Goal: Task Accomplishment & Management: Manage account settings

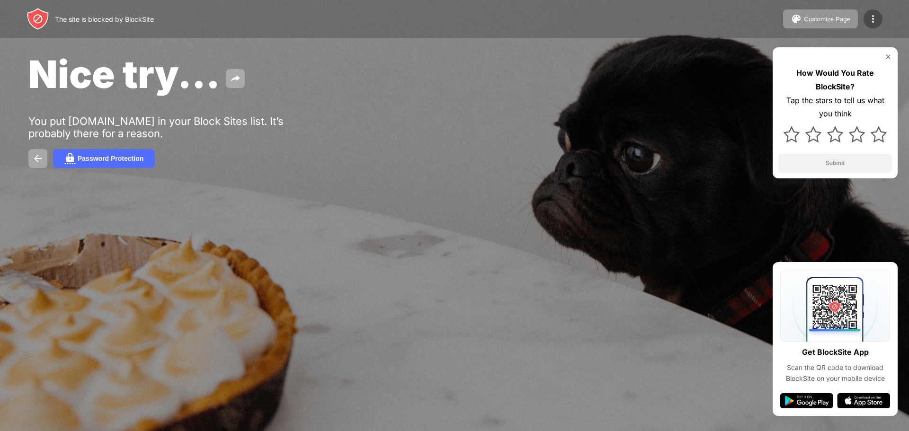
click at [868, 12] on div at bounding box center [873, 18] width 19 height 19
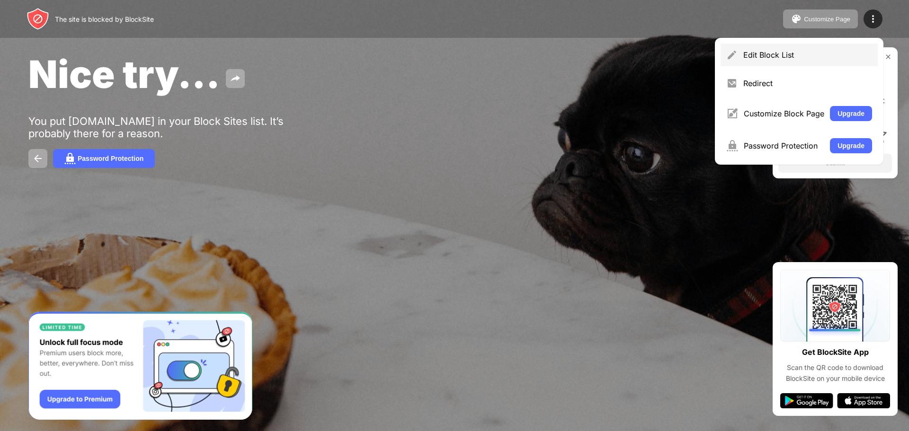
click at [749, 61] on div "Edit Block List" at bounding box center [799, 55] width 157 height 23
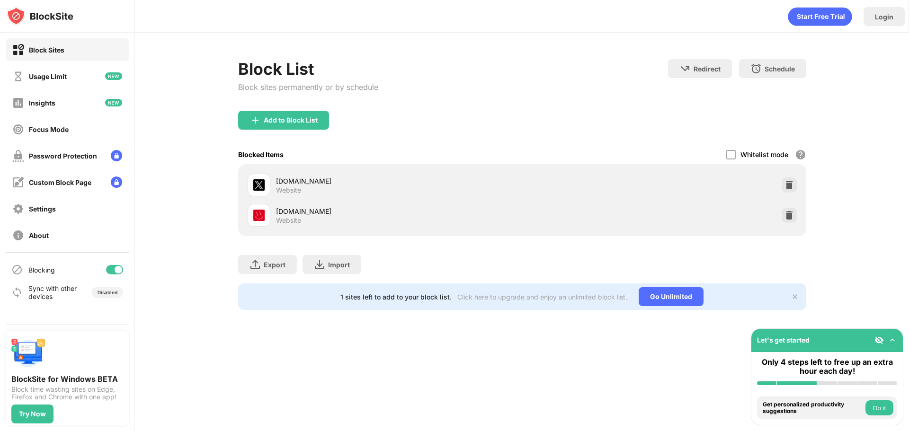
click at [111, 272] on div at bounding box center [114, 269] width 17 height 9
click at [111, 268] on div at bounding box center [111, 270] width 8 height 8
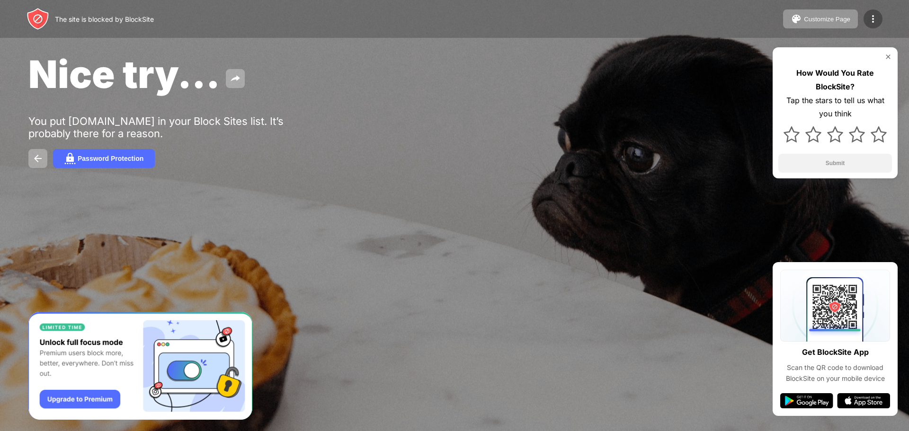
click at [874, 16] on img at bounding box center [873, 18] width 11 height 11
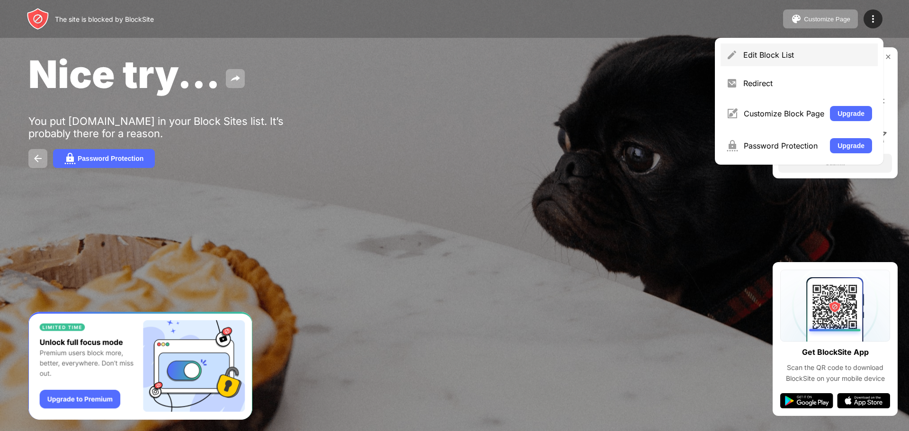
click at [788, 53] on div "Edit Block List" at bounding box center [808, 54] width 129 height 9
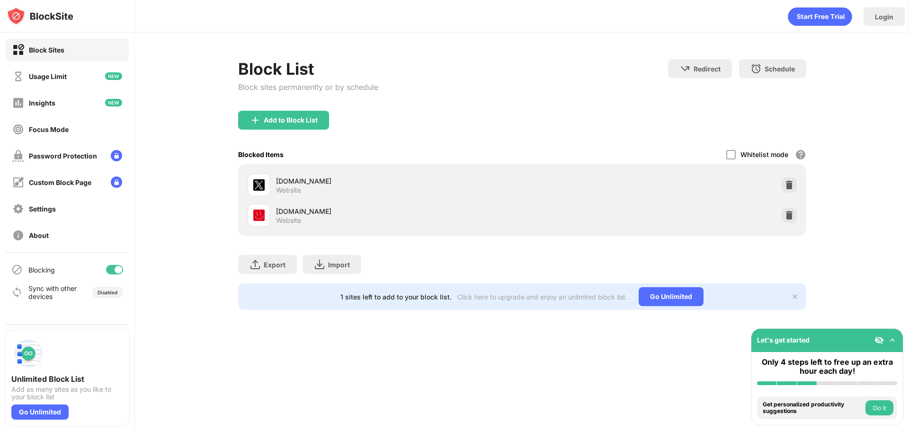
click at [116, 273] on div at bounding box center [114, 269] width 17 height 9
click at [117, 267] on div at bounding box center [114, 269] width 17 height 9
